Goal: Task Accomplishment & Management: Manage account settings

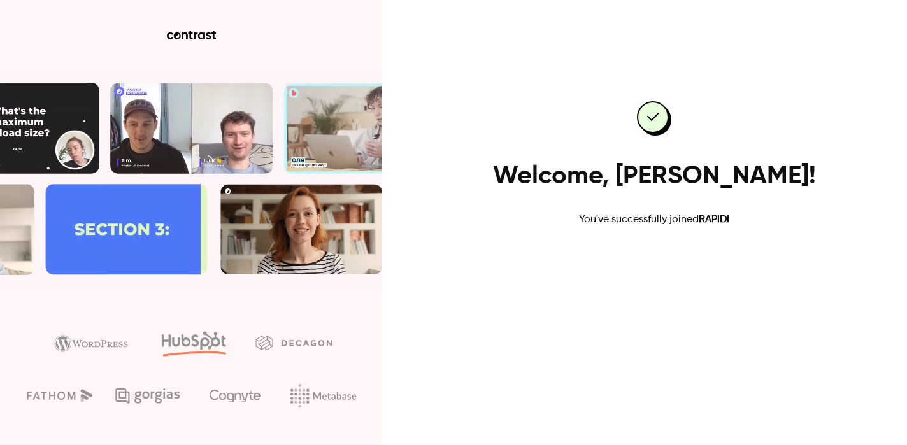
click at [634, 270] on link "Go to dashboard" at bounding box center [654, 268] width 108 height 31
